Goal: Transaction & Acquisition: Book appointment/travel/reservation

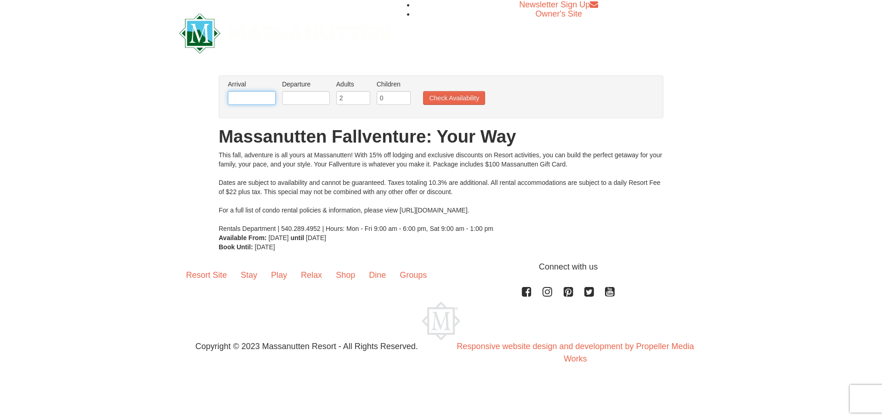
click at [246, 96] on input "text" at bounding box center [252, 98] width 48 height 14
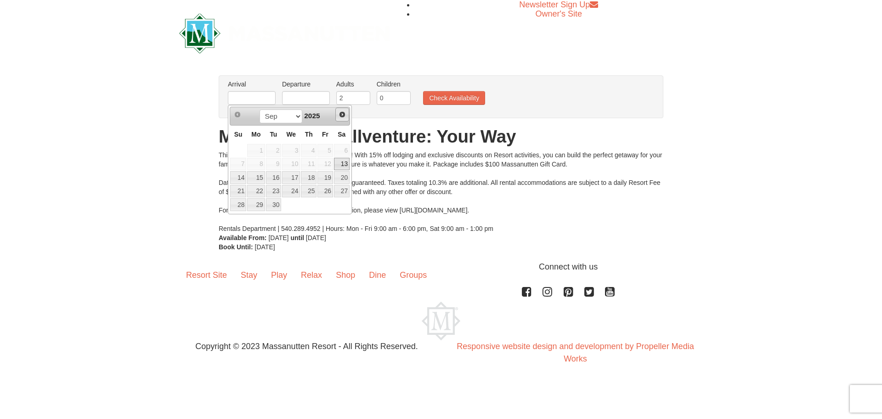
click at [341, 114] on span "Next" at bounding box center [342, 114] width 7 height 7
click at [311, 161] on link "9" at bounding box center [309, 164] width 16 height 13
type input "10/09/2025"
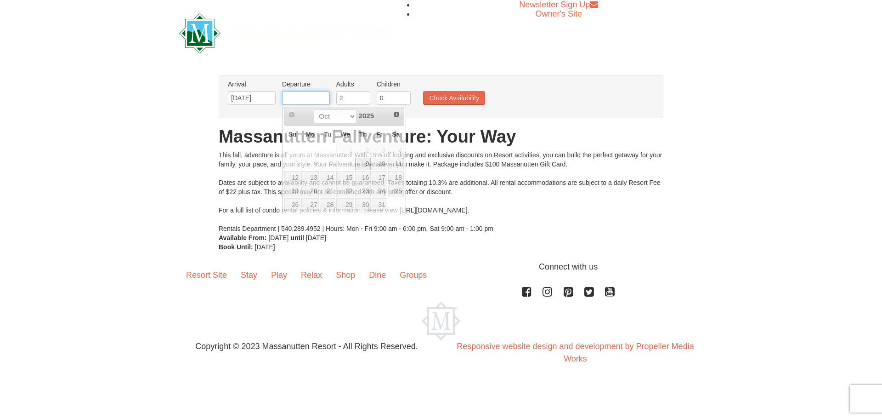
click at [307, 98] on input "text" at bounding box center [306, 98] width 48 height 14
click at [395, 163] on link "11" at bounding box center [396, 164] width 16 height 13
type input "10/11/2025"
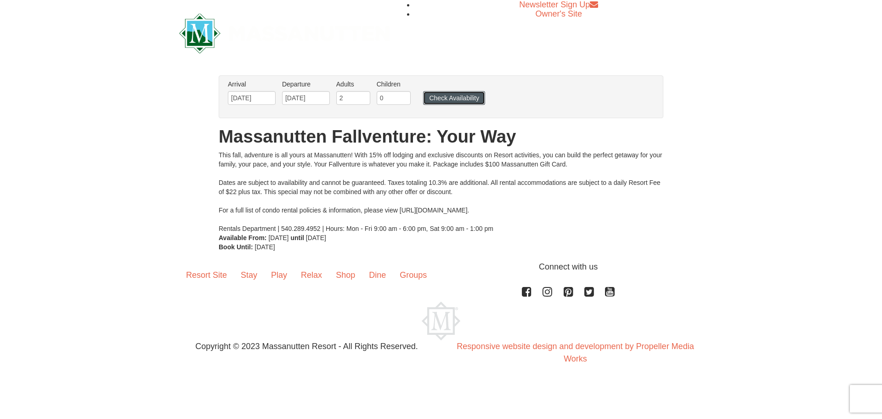
click at [455, 98] on button "Check Availability" at bounding box center [454, 98] width 62 height 14
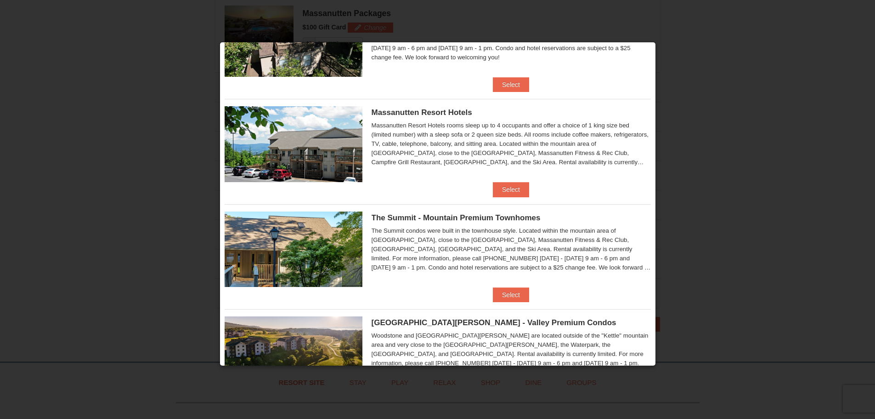
scroll to position [282, 0]
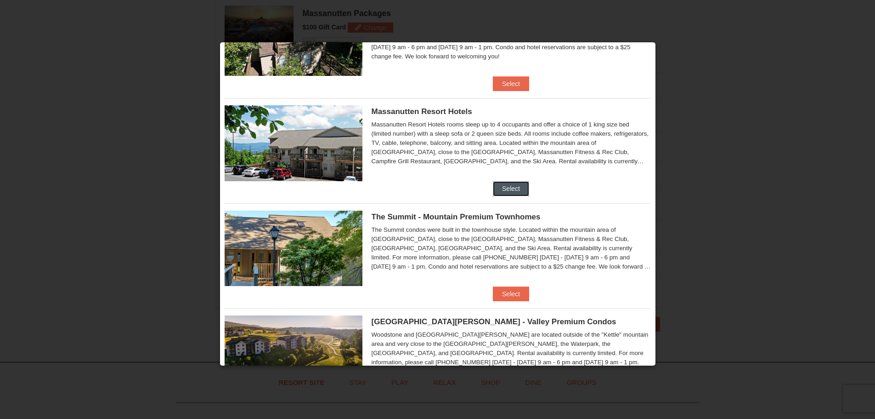
click at [502, 188] on button "Select" at bounding box center [511, 188] width 36 height 15
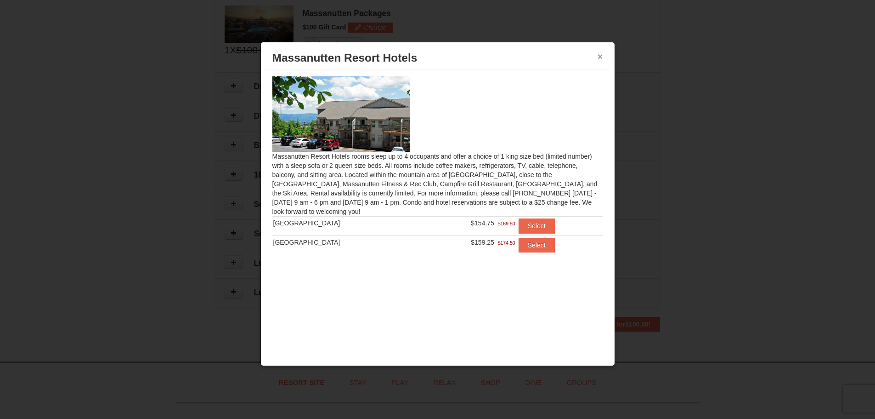
click at [602, 57] on button "×" at bounding box center [601, 56] width 6 height 9
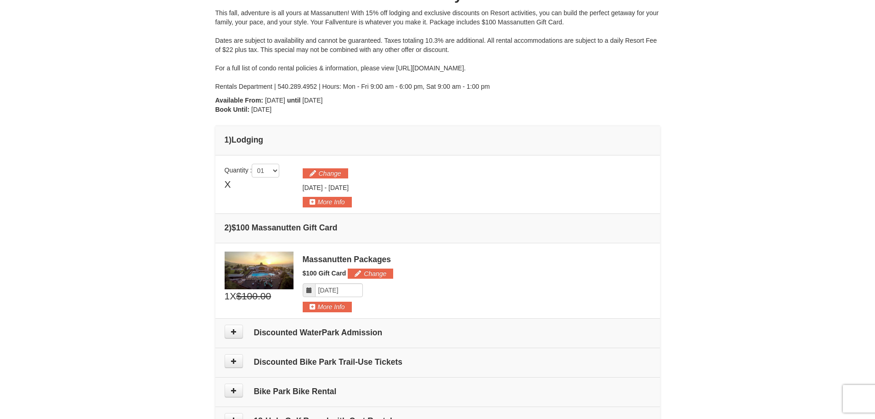
scroll to position [0, 0]
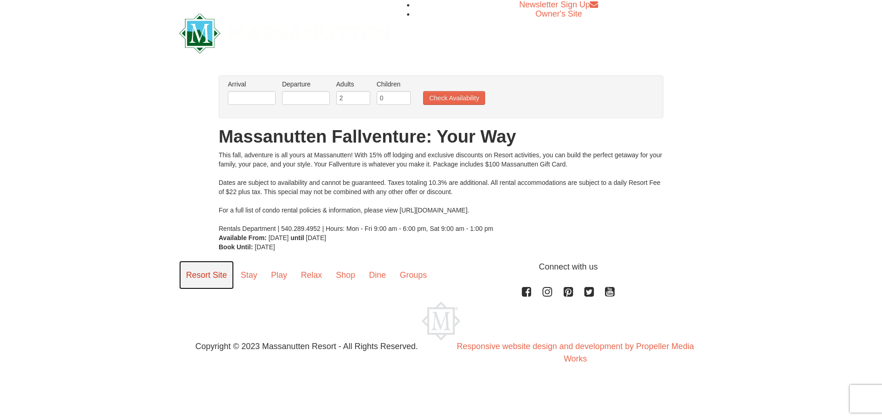
click at [212, 273] on link "Resort Site" at bounding box center [206, 275] width 55 height 28
click at [245, 276] on link "Stay" at bounding box center [249, 275] width 30 height 28
click at [246, 272] on link "Stay" at bounding box center [249, 275] width 30 height 28
click at [214, 275] on link "Resort Site" at bounding box center [206, 275] width 55 height 28
